Goal: Information Seeking & Learning: Learn about a topic

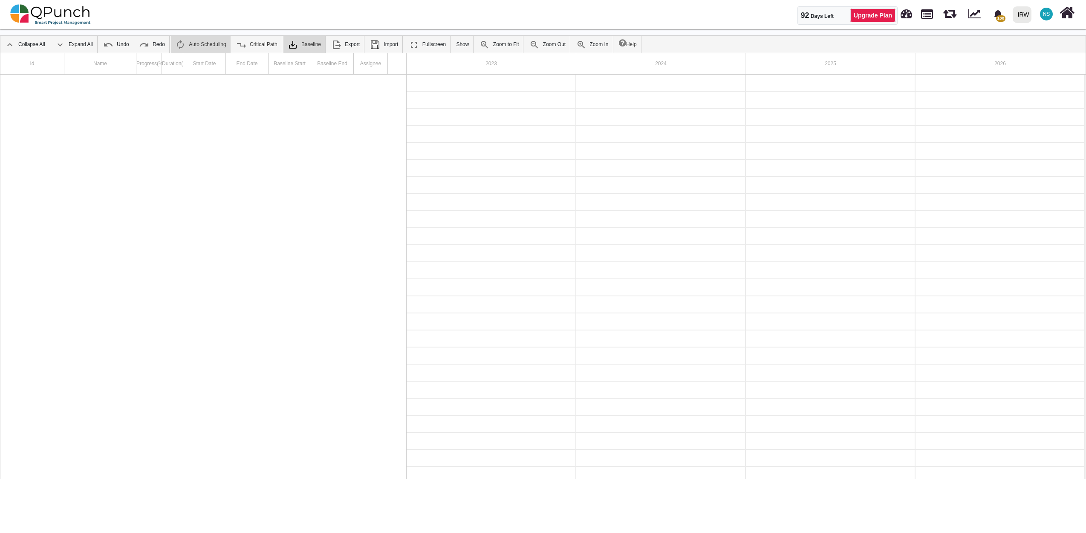
scroll to position [2034, 0]
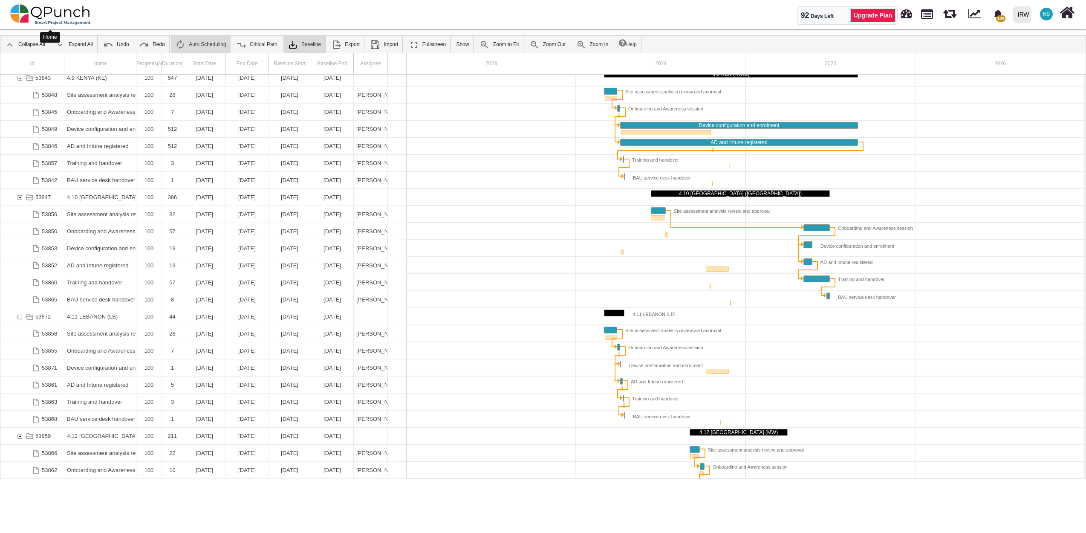
click at [61, 17] on img at bounding box center [50, 15] width 81 height 26
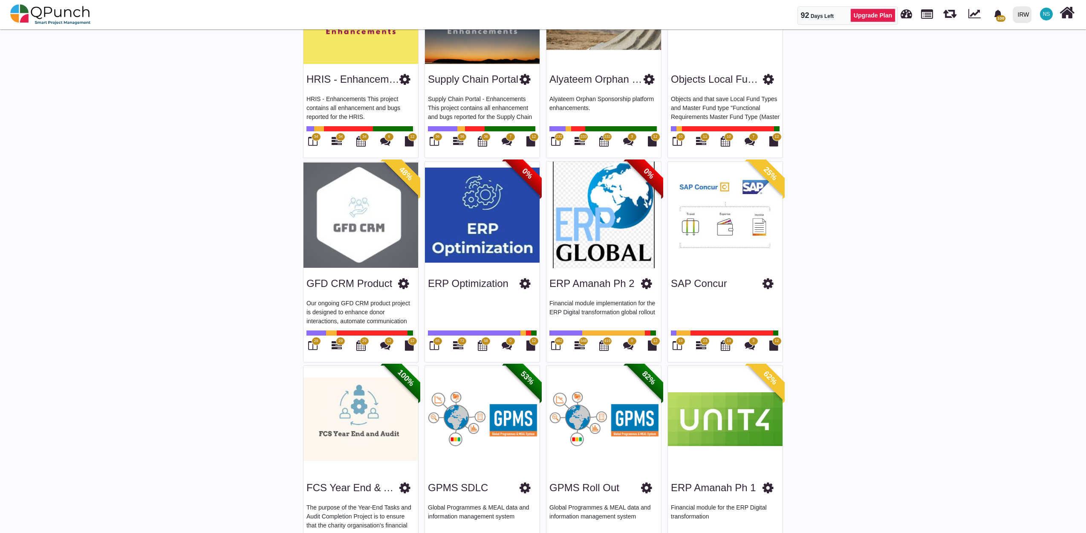
scroll to position [1194, 0]
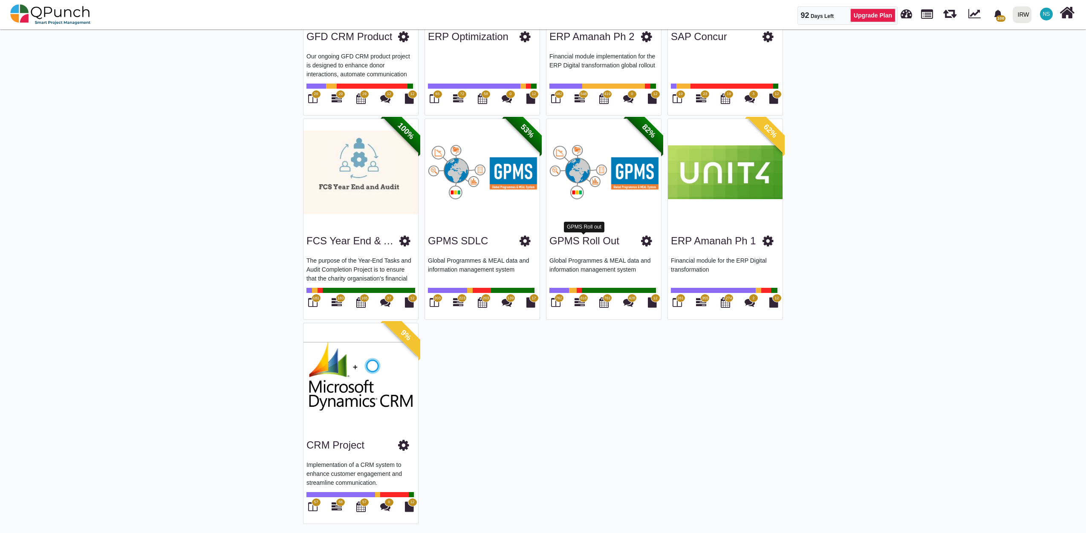
click at [585, 244] on link "GPMS Roll out" at bounding box center [584, 241] width 70 height 12
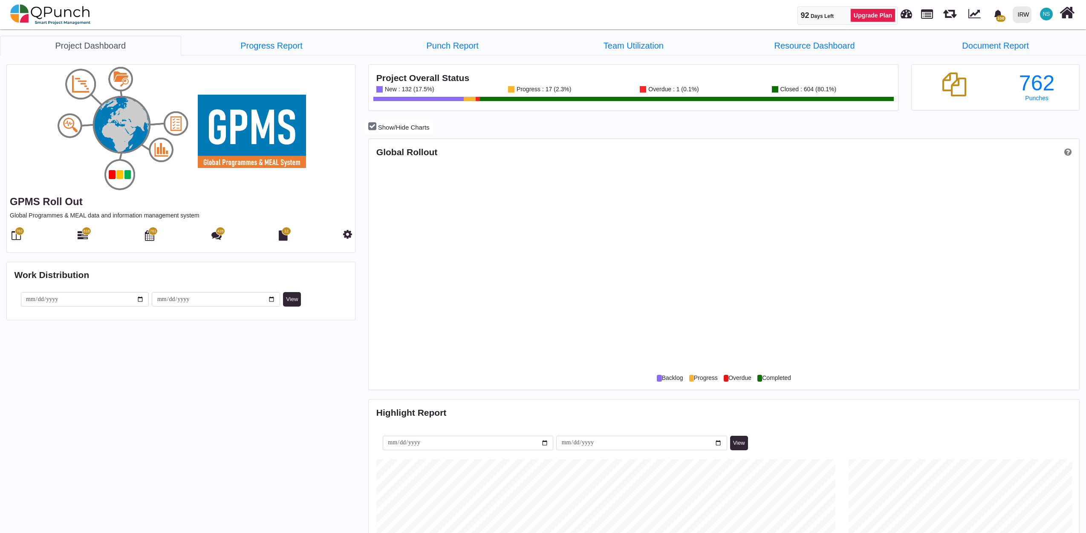
scroll to position [229, 236]
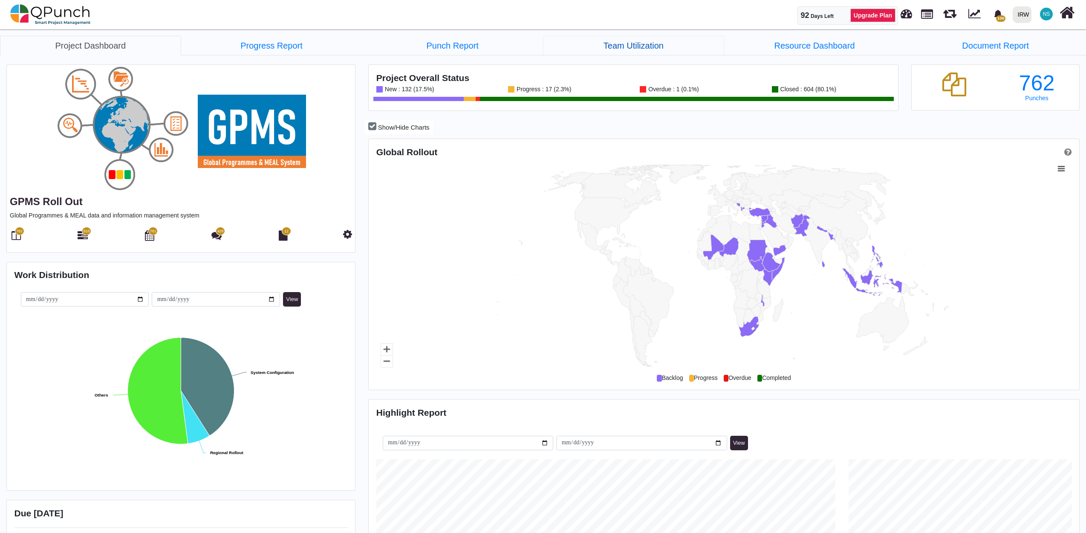
click at [636, 44] on link "Team Utilization" at bounding box center [633, 46] width 181 height 20
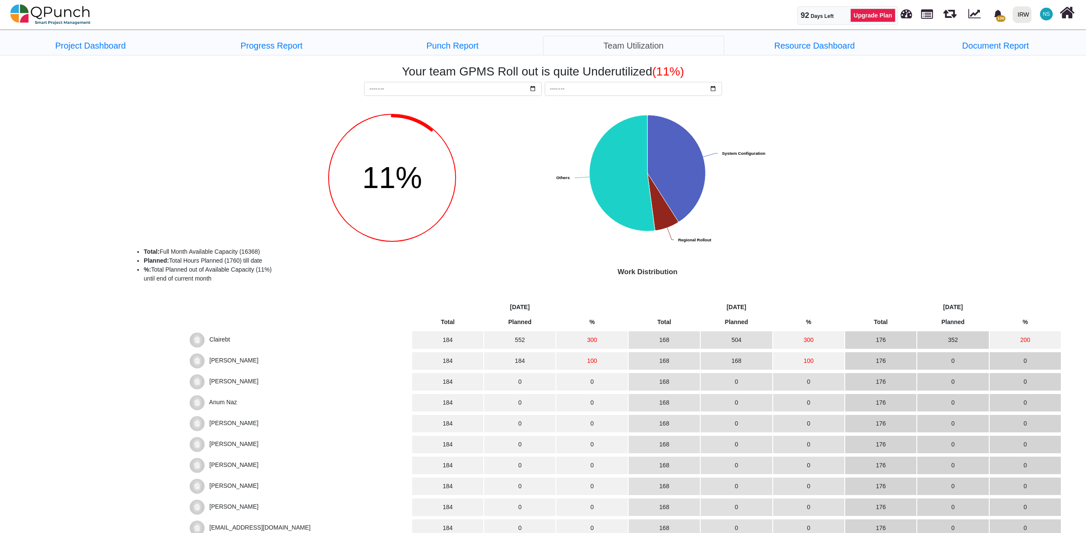
click at [224, 341] on span "Clairebt" at bounding box center [219, 339] width 20 height 7
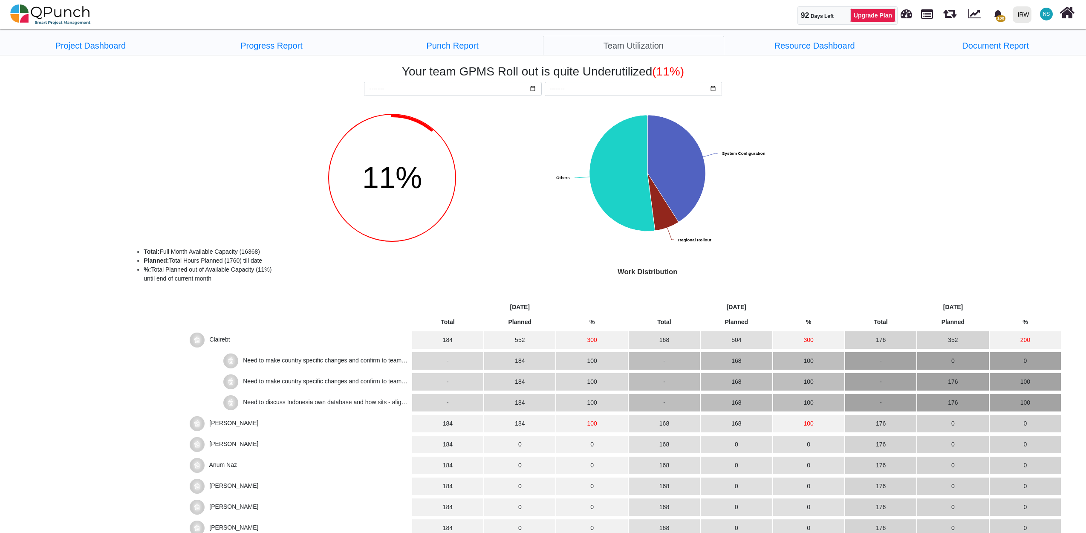
click at [347, 357] on span "Need to make country specific changes and confirm to team when done" at bounding box center [315, 366] width 185 height 19
click at [218, 421] on span "[PERSON_NAME]" at bounding box center [233, 422] width 49 height 7
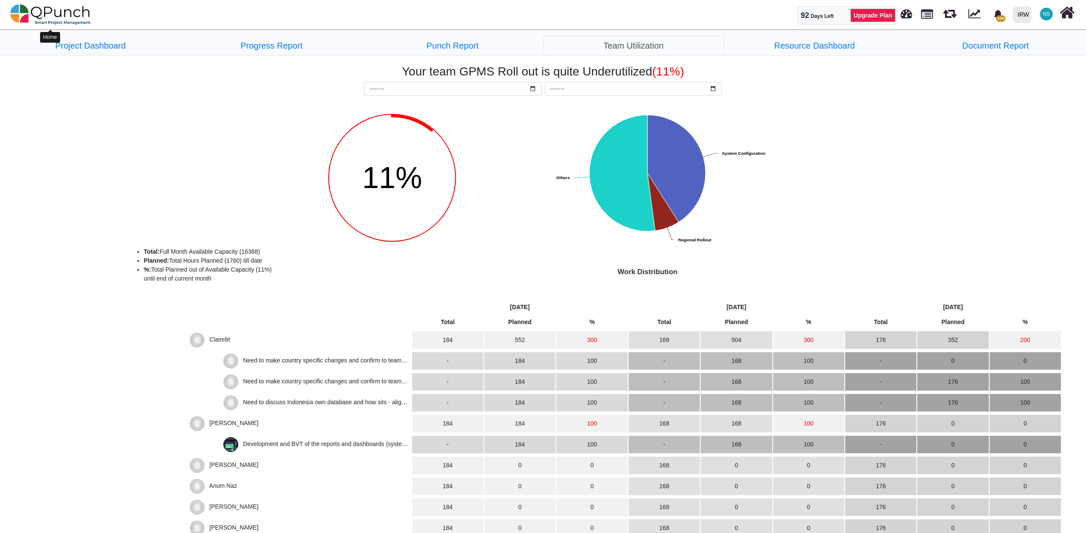
click at [60, 19] on img at bounding box center [50, 15] width 81 height 26
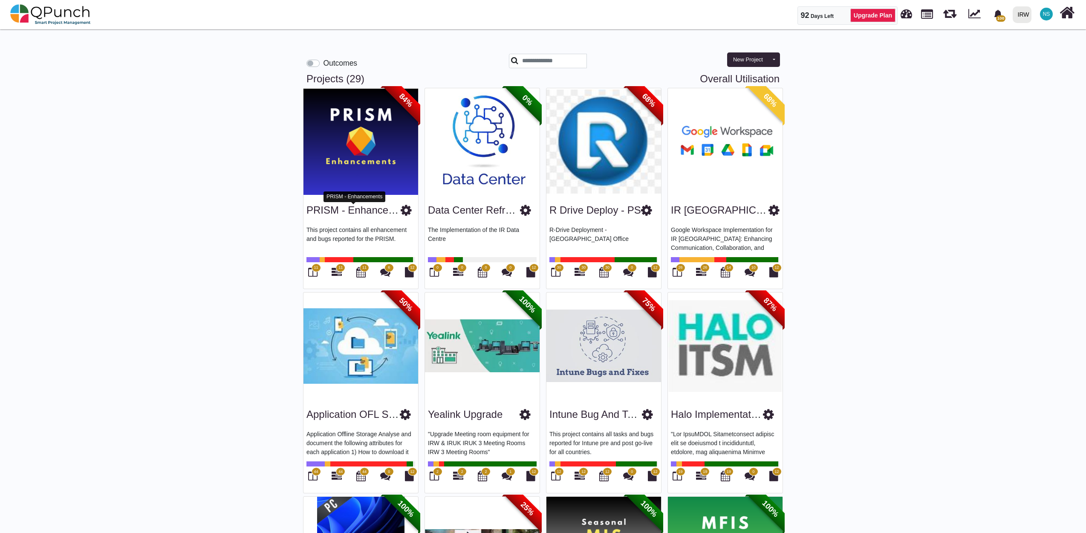
click at [380, 210] on link "PRISM - Enhancements" at bounding box center [361, 210] width 110 height 12
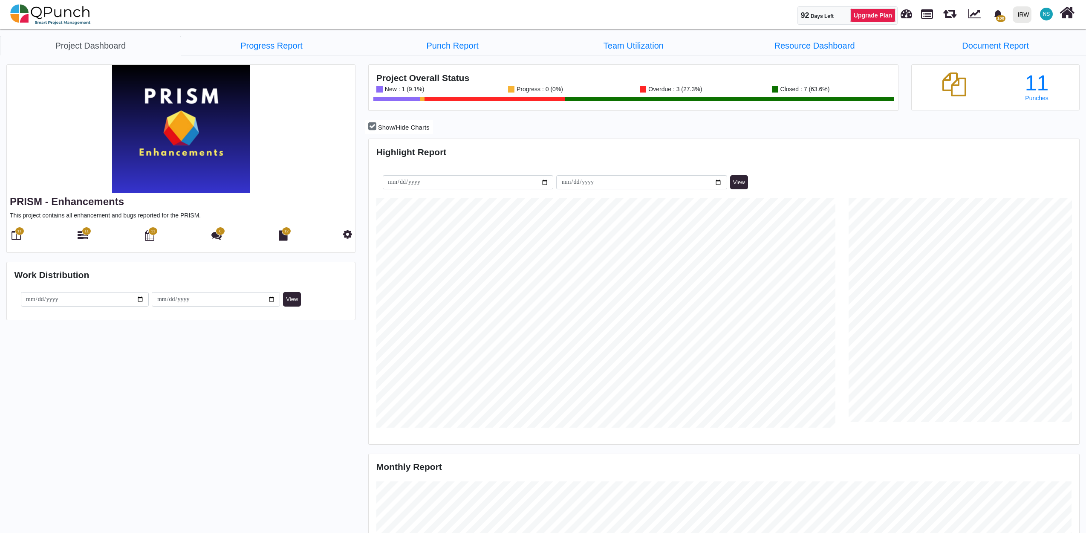
scroll to position [229, 236]
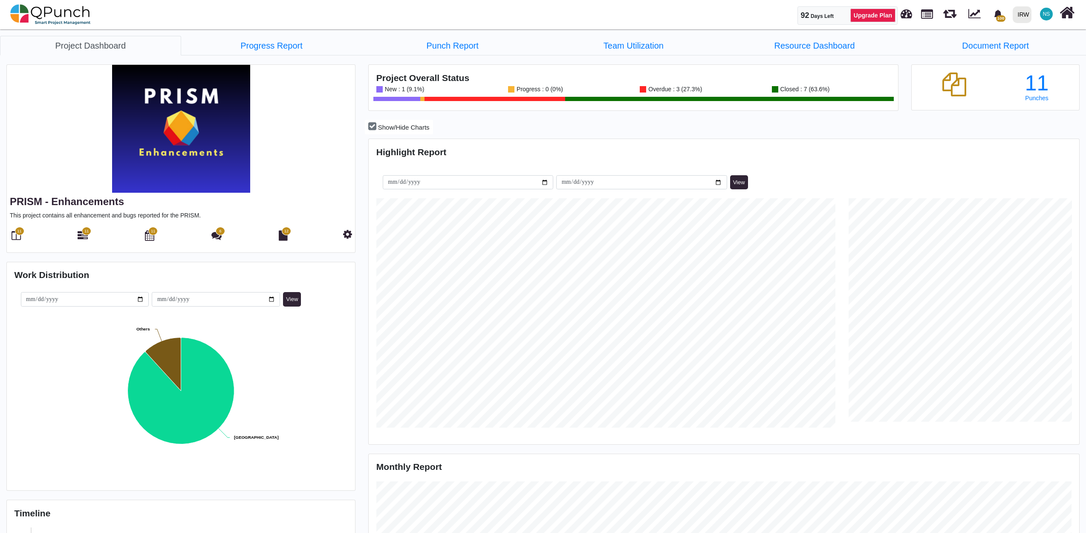
click at [83, 234] on span "11" at bounding box center [86, 231] width 9 height 9
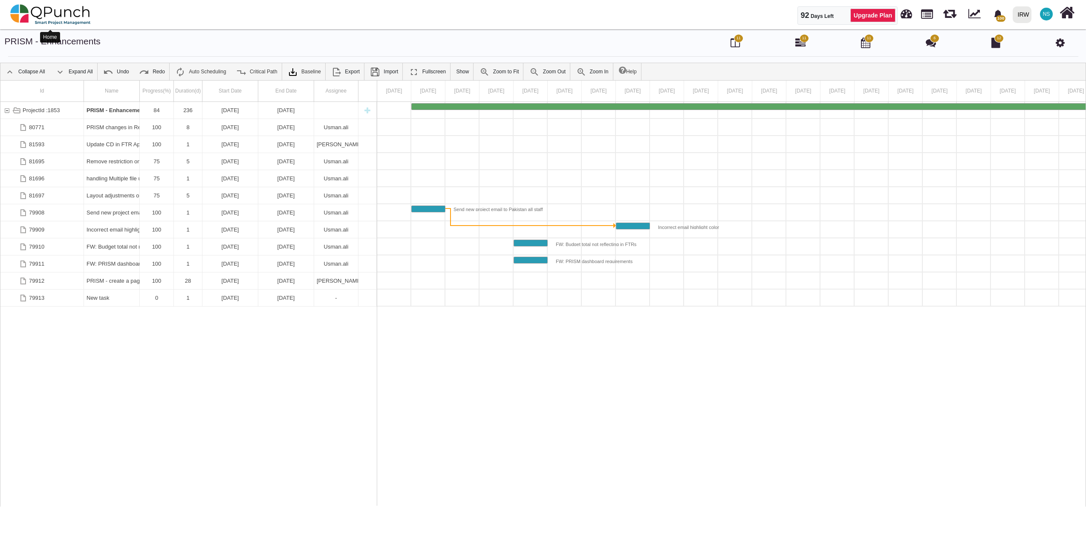
click at [49, 16] on img at bounding box center [50, 15] width 81 height 26
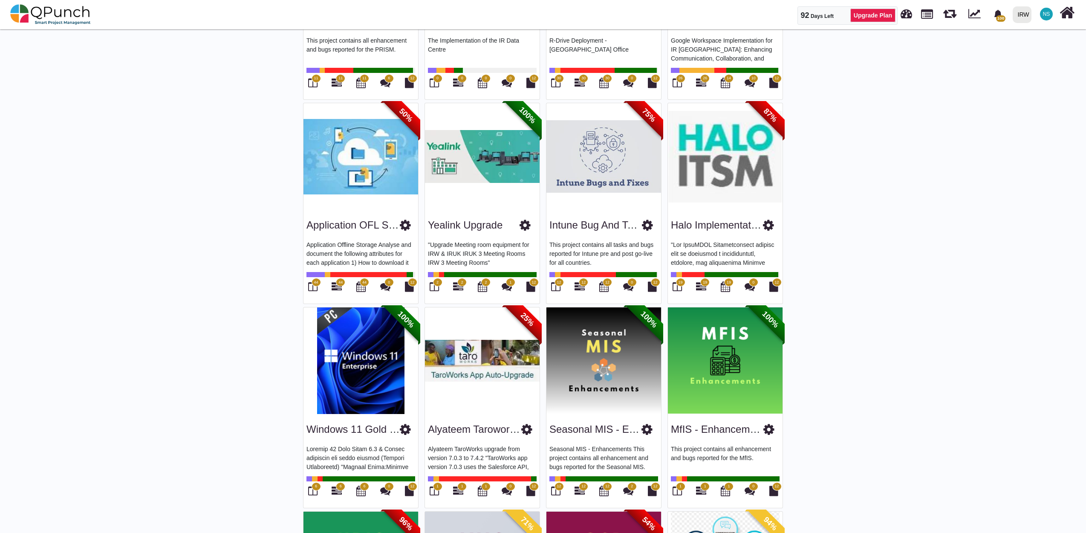
scroll to position [284, 0]
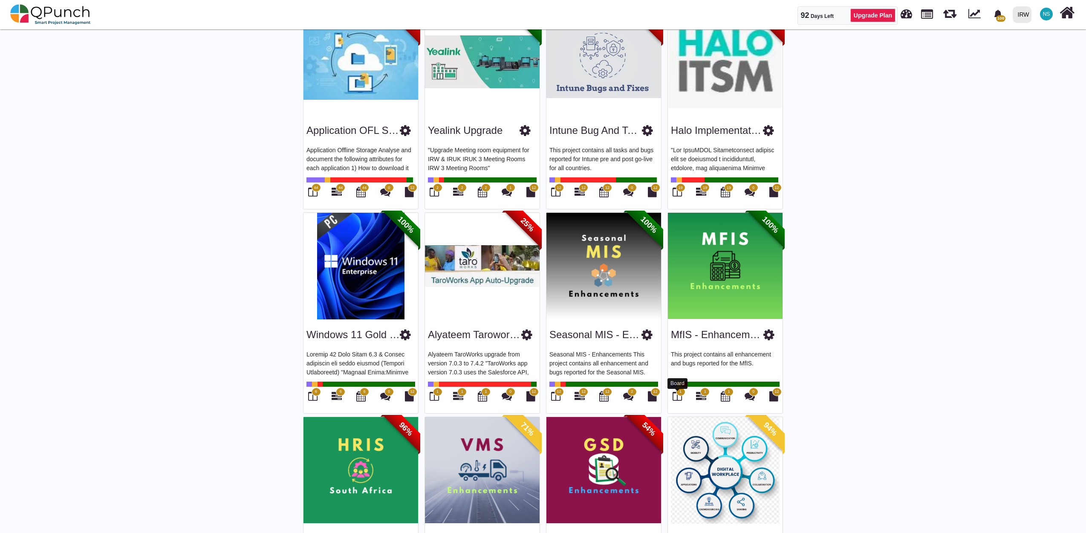
click at [678, 398] on icon at bounding box center [677, 396] width 9 height 10
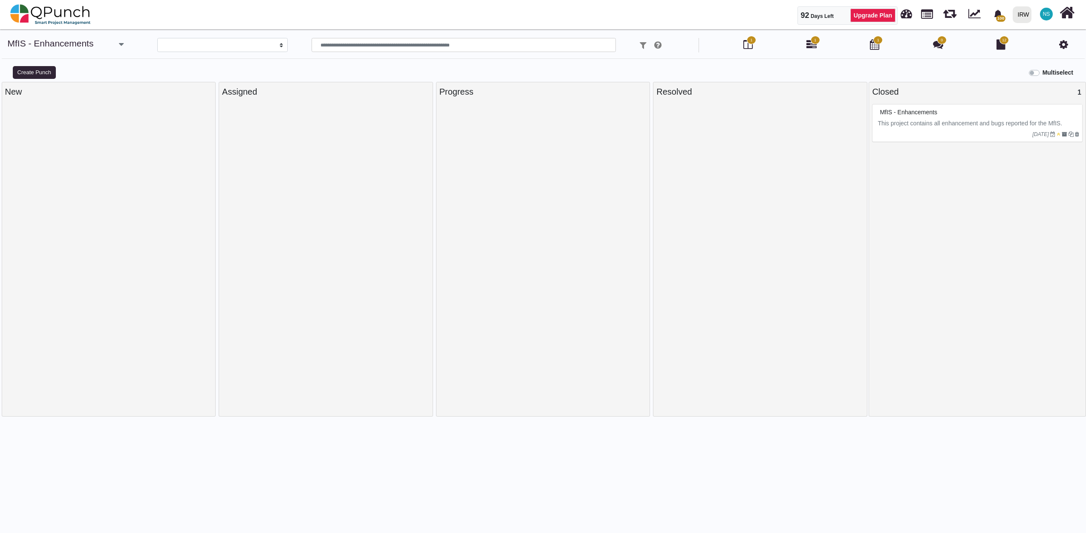
select select
click at [48, 11] on img at bounding box center [50, 15] width 81 height 26
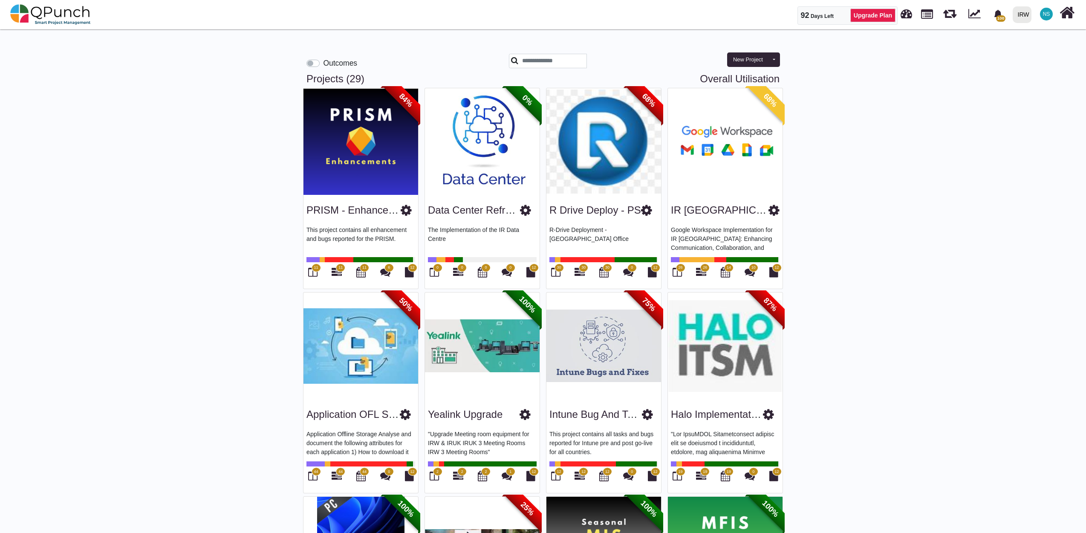
click at [718, 77] on link "Overall Utilisation" at bounding box center [740, 79] width 80 height 12
select select "**********"
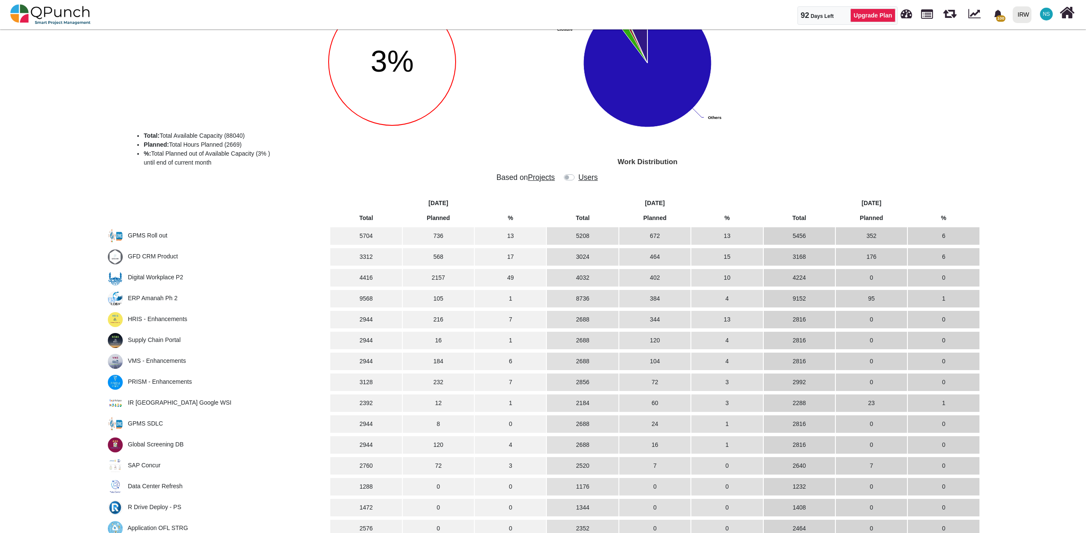
scroll to position [95, 0]
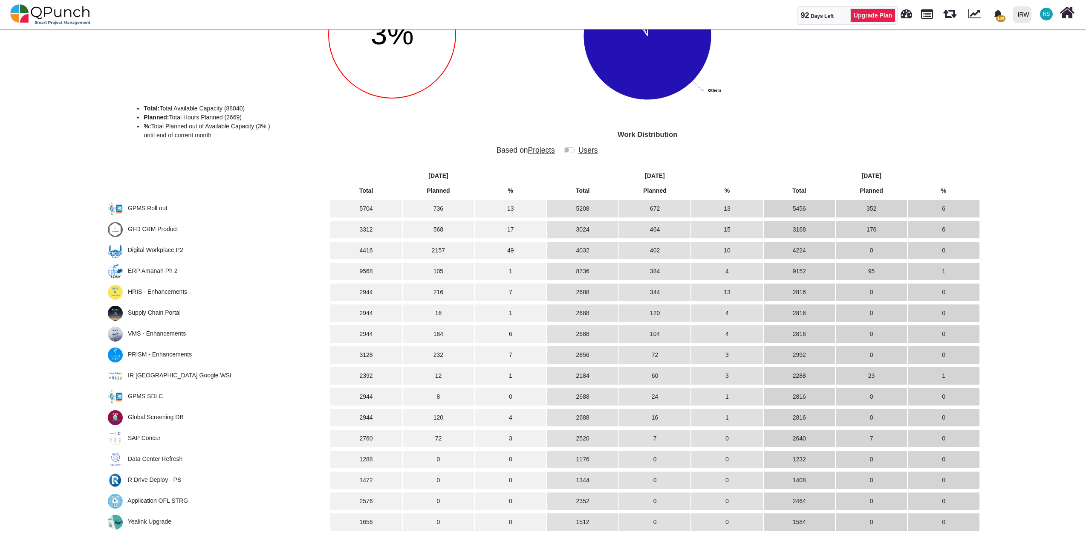
click at [149, 210] on span "GPMS Roll out" at bounding box center [148, 208] width 40 height 7
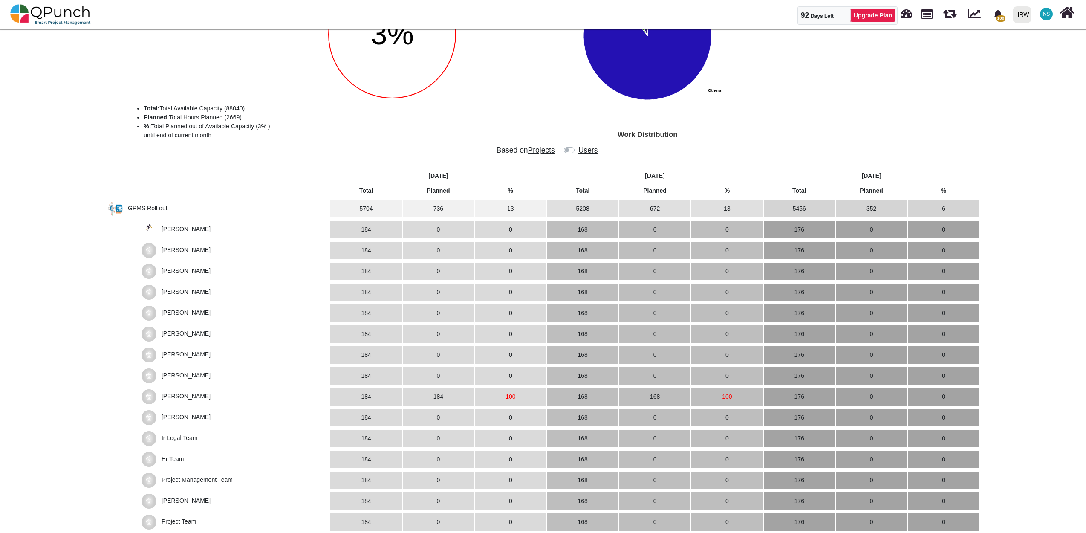
click at [150, 209] on span "GPMS Roll out" at bounding box center [148, 208] width 40 height 7
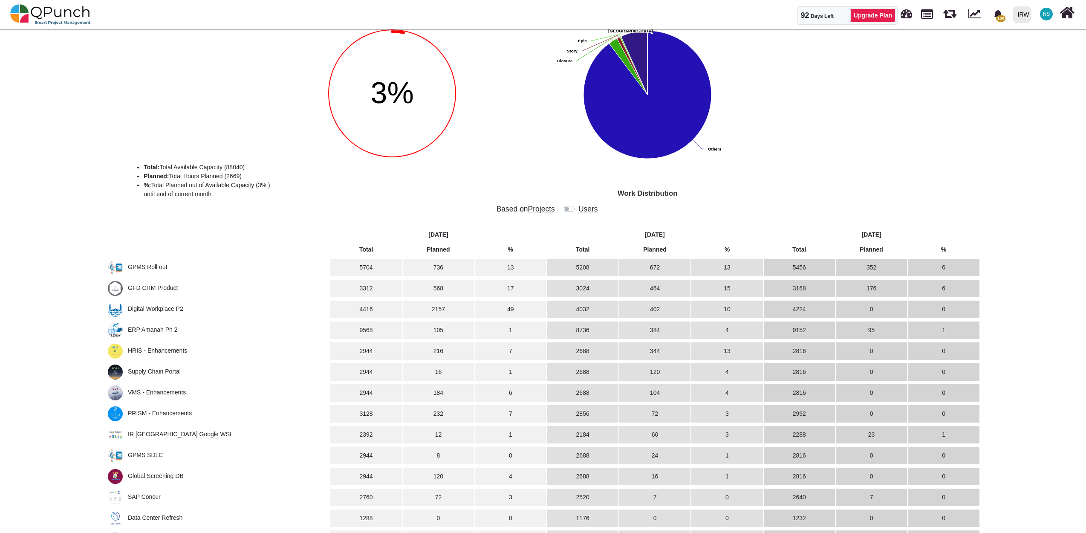
scroll to position [0, 0]
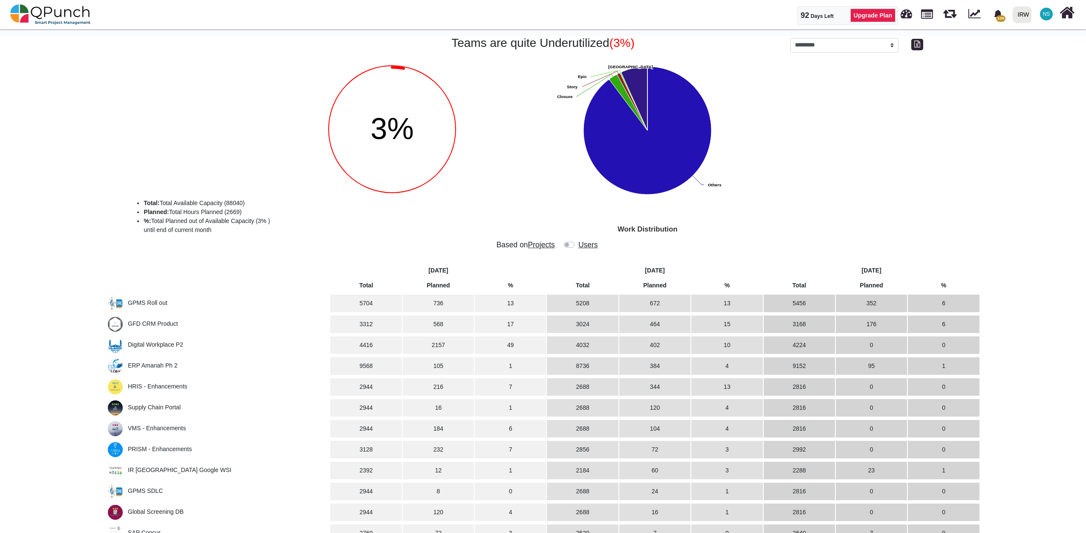
click at [165, 323] on span "GFD CRM Product" at bounding box center [153, 323] width 50 height 7
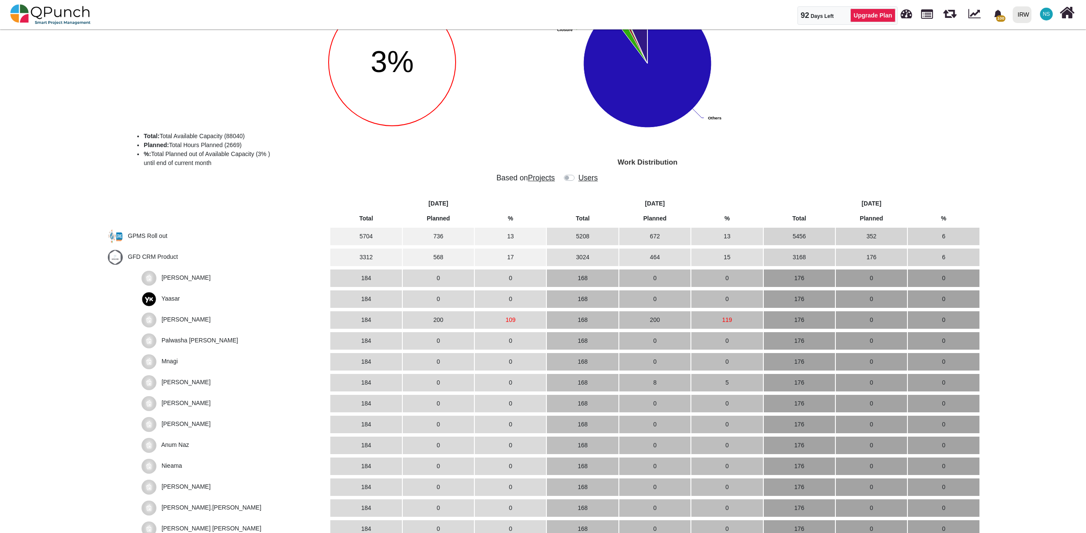
scroll to position [95, 0]
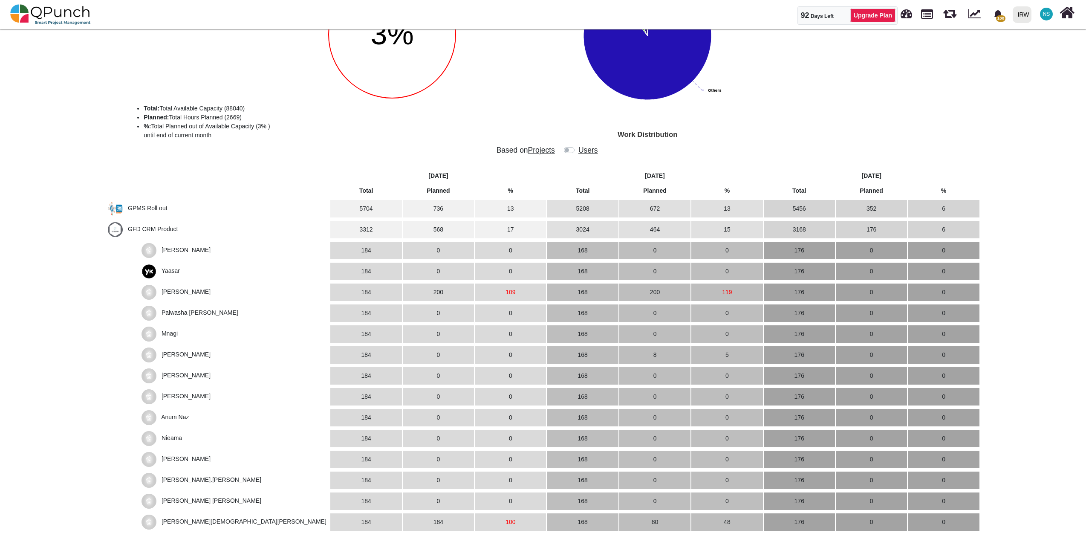
click at [191, 292] on span "Mahmood Ashraf" at bounding box center [186, 291] width 49 height 7
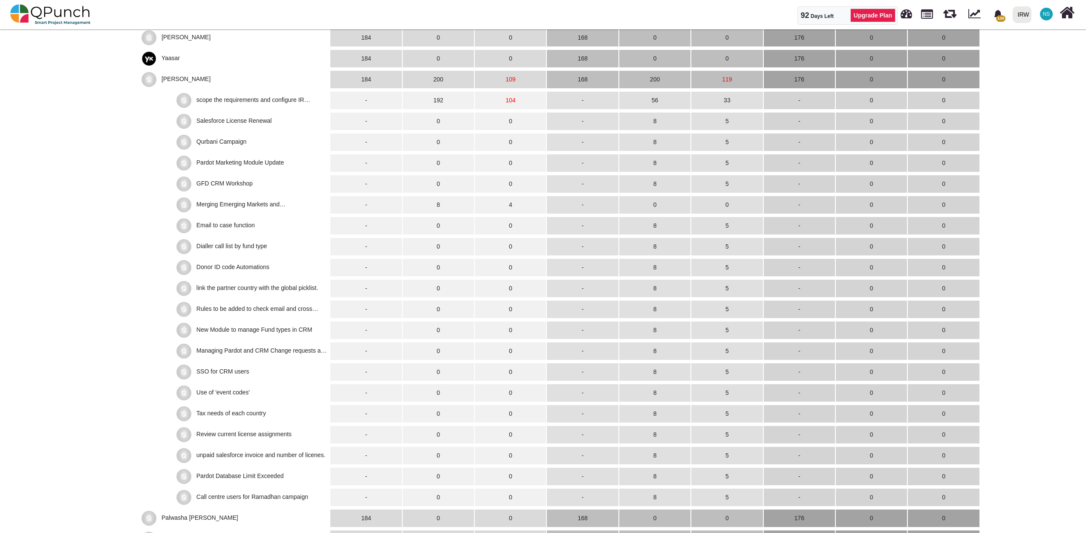
scroll to position [284, 0]
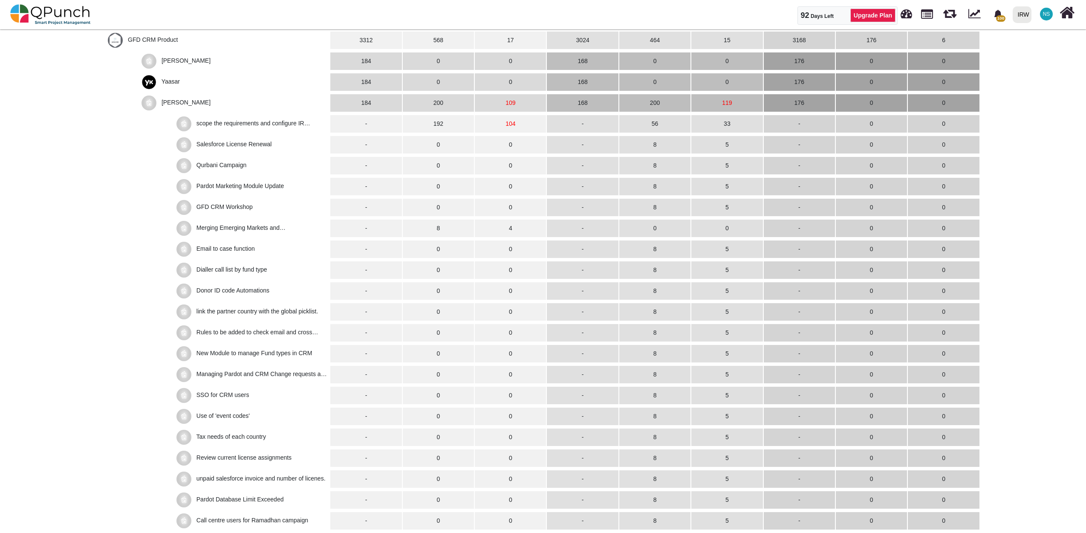
click at [150, 101] on img at bounding box center [148, 102] width 15 height 15
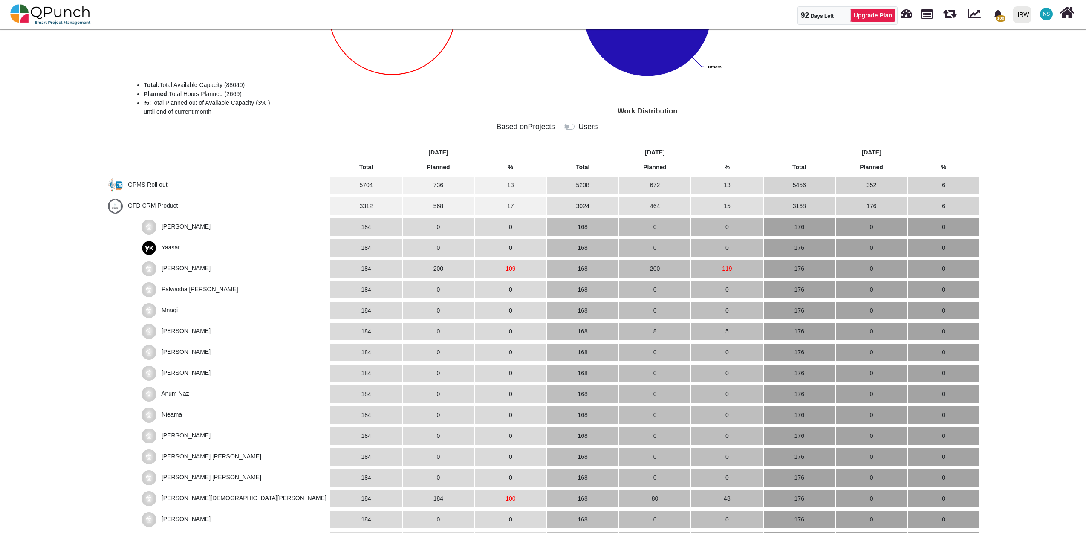
scroll to position [0, 0]
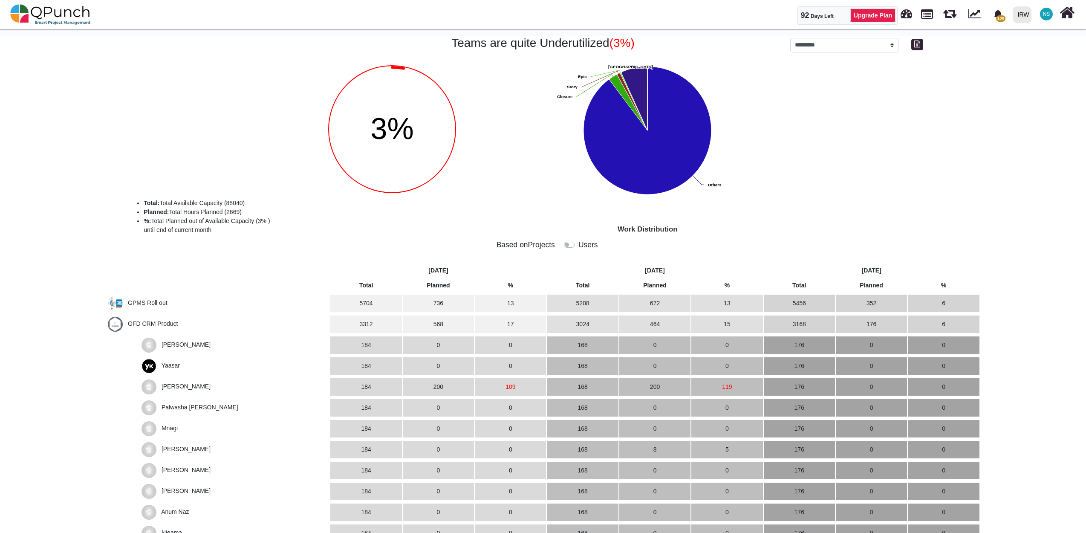
click at [132, 322] on span "GFD CRM Product" at bounding box center [153, 323] width 50 height 7
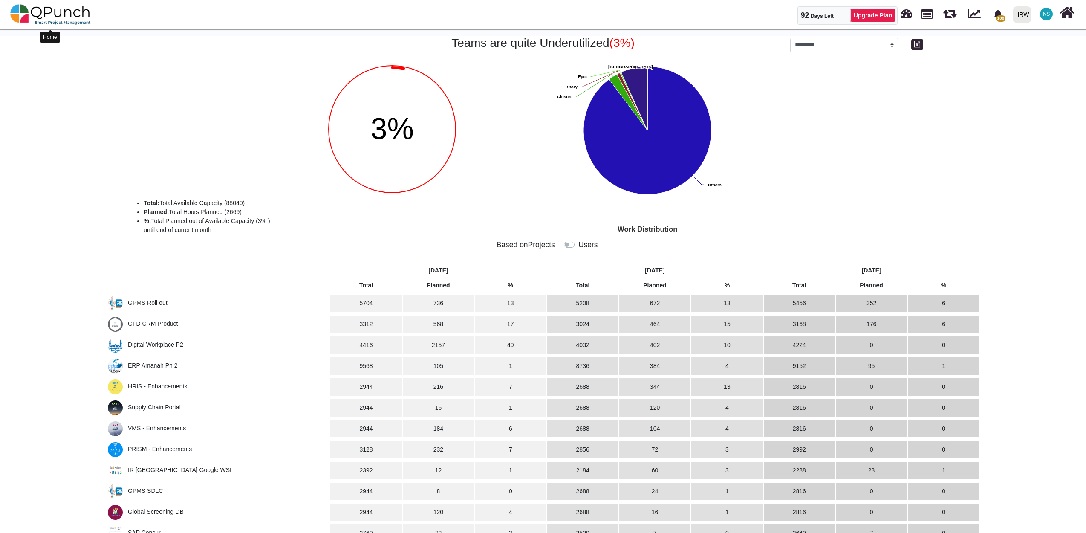
click at [44, 11] on img at bounding box center [50, 15] width 81 height 26
